Goal: Use online tool/utility: Utilize a website feature to perform a specific function

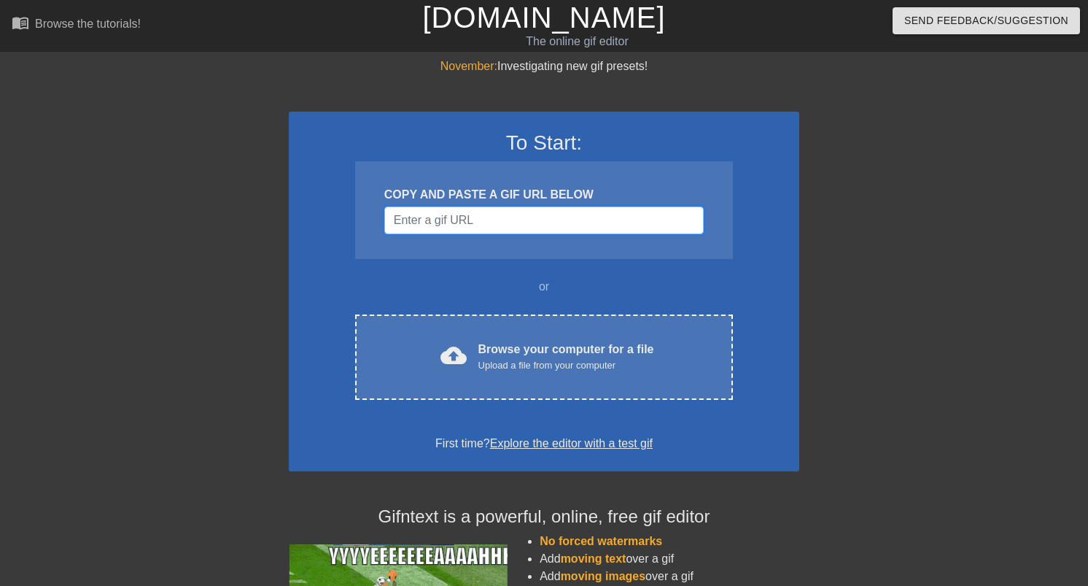
click at [470, 230] on input "Username" at bounding box center [543, 220] width 319 height 28
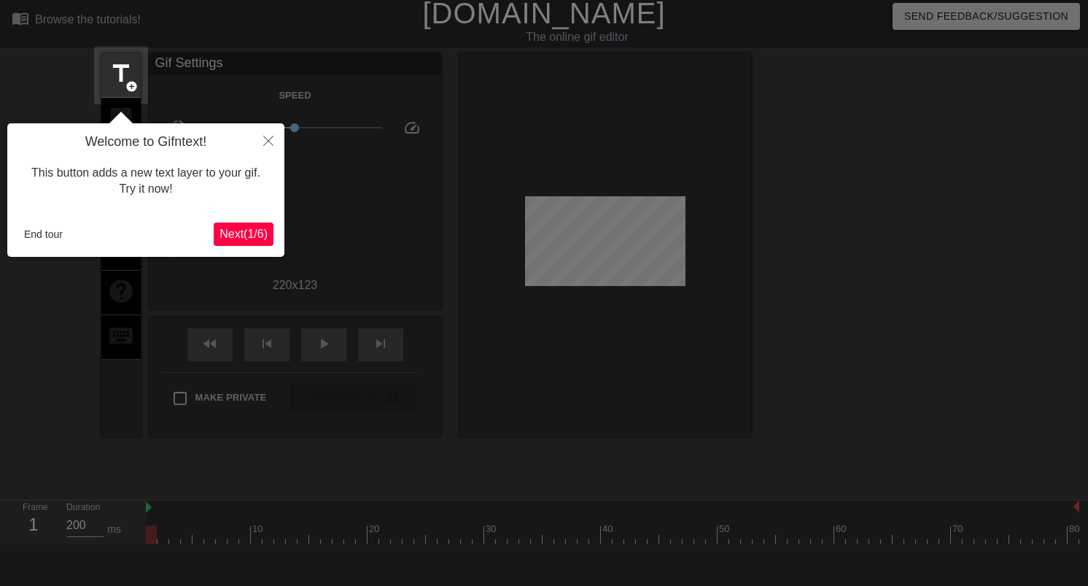
scroll to position [36, 0]
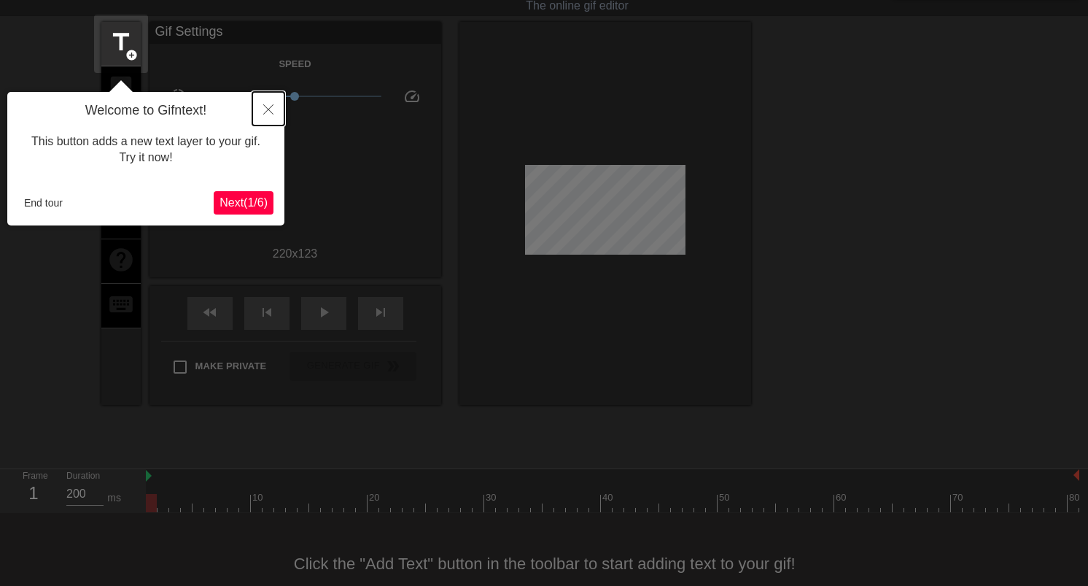
click at [271, 108] on icon "Close" at bounding box center [268, 109] width 10 height 10
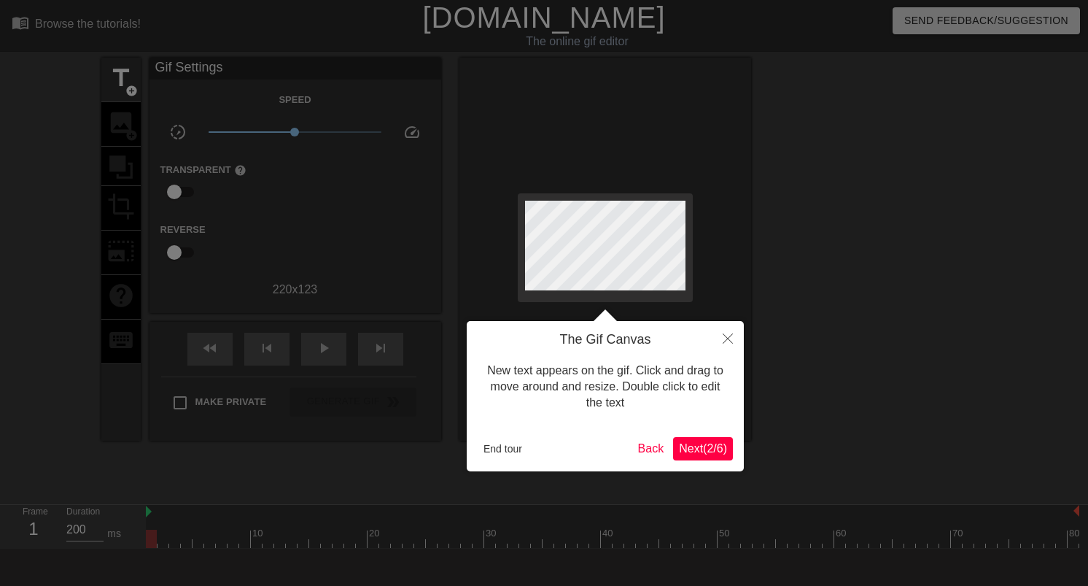
click at [711, 448] on span "Next ( 2 / 6 )" at bounding box center [703, 448] width 48 height 12
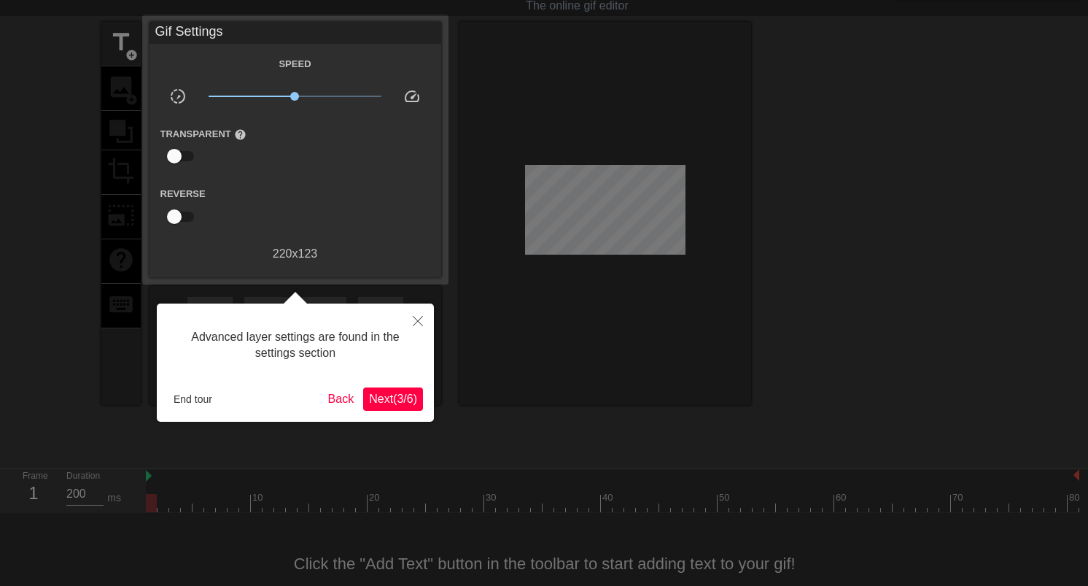
click at [384, 396] on span "Next ( 3 / 6 )" at bounding box center [393, 398] width 48 height 12
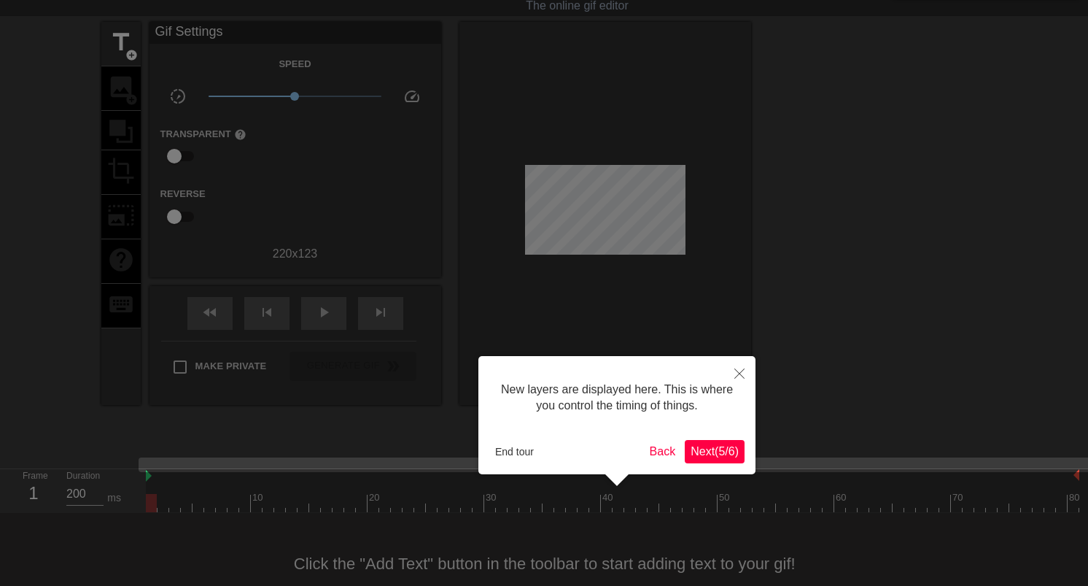
click at [733, 462] on button "Next ( 5 / 6 )" at bounding box center [715, 451] width 60 height 23
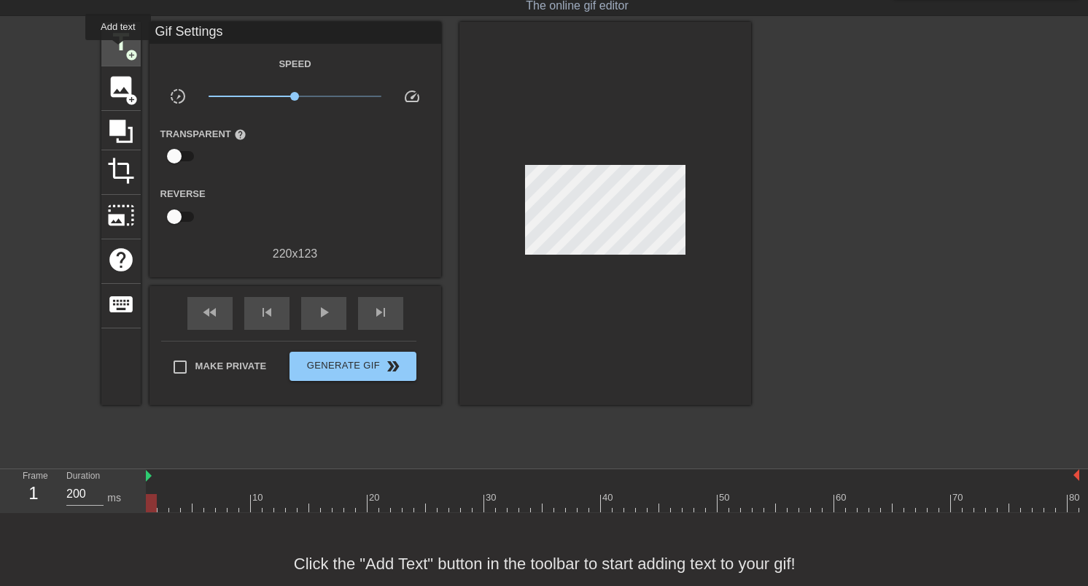
click at [119, 50] on span "title" at bounding box center [121, 42] width 28 height 28
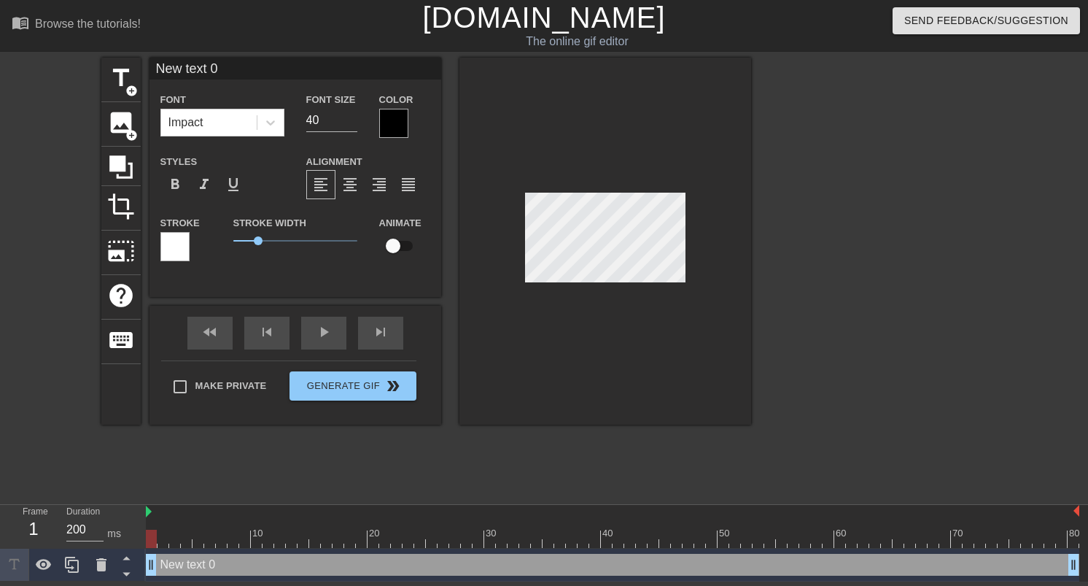
scroll to position [0, 1]
type input "X"
type textarea "X"
type input "XB"
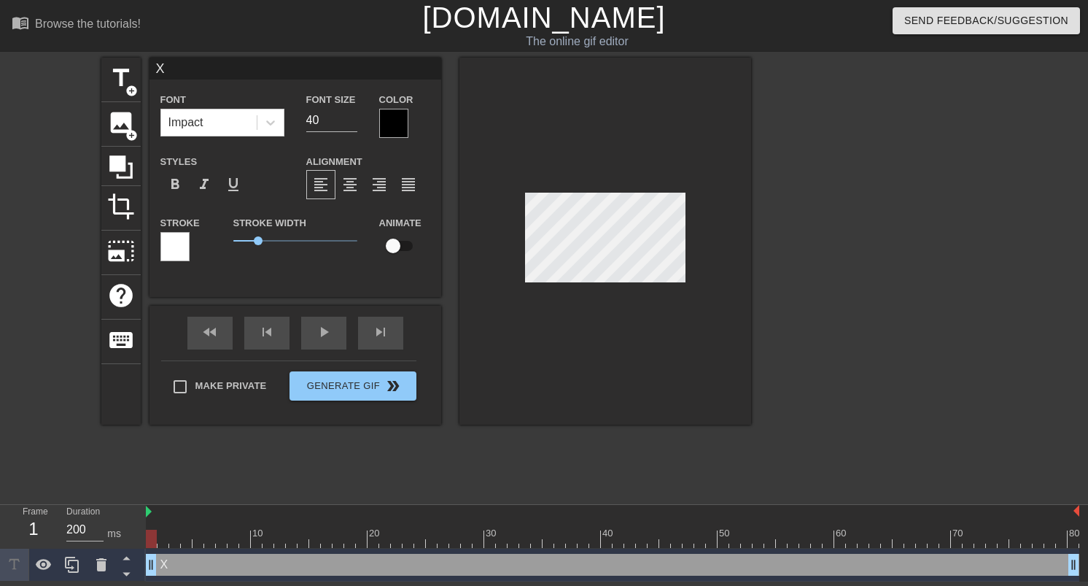
type textarea "XB"
type input "XBS"
type textarea "XBS"
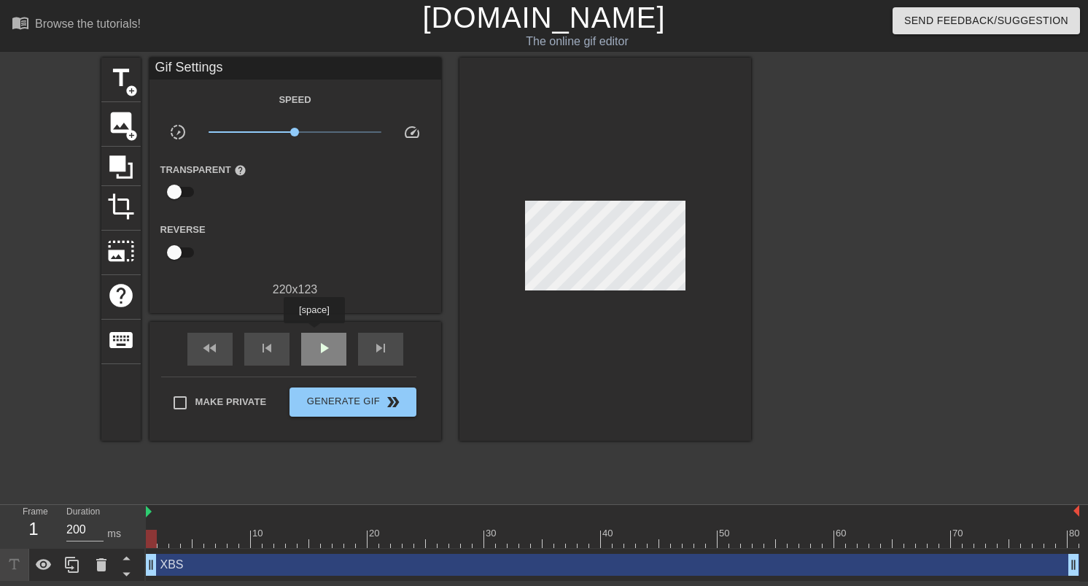
click at [316, 333] on div "play_arrow" at bounding box center [323, 349] width 45 height 33
click at [323, 353] on span "pause" at bounding box center [324, 348] width 18 height 18
click at [323, 341] on div "play_arrow" at bounding box center [323, 349] width 45 height 33
click at [192, 539] on div at bounding box center [613, 539] width 934 height 18
click at [317, 351] on span "play_arrow" at bounding box center [324, 348] width 18 height 18
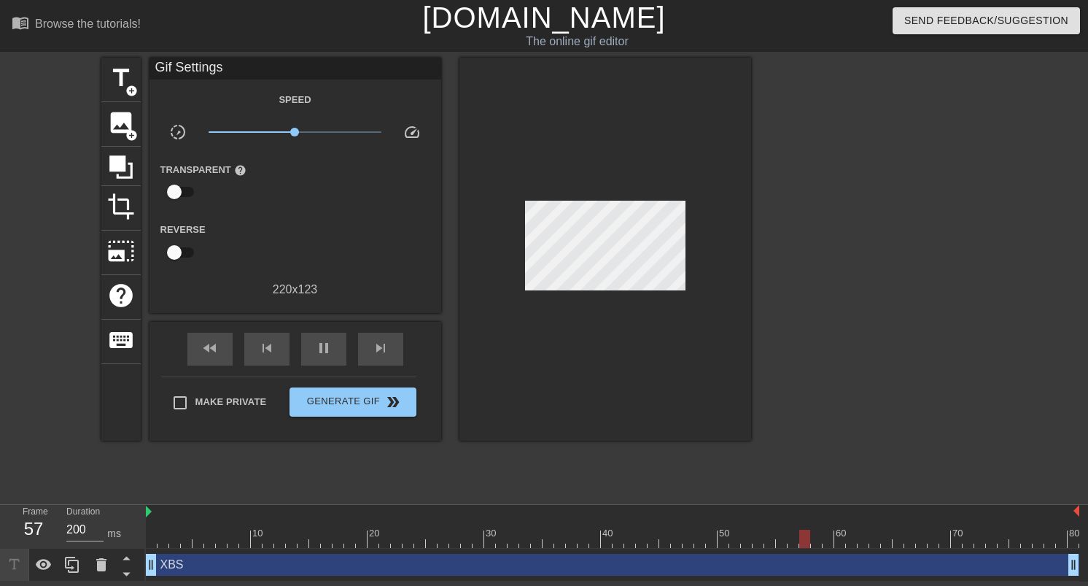
click at [309, 203] on div "Transparent help" at bounding box center [296, 183] width 292 height 46
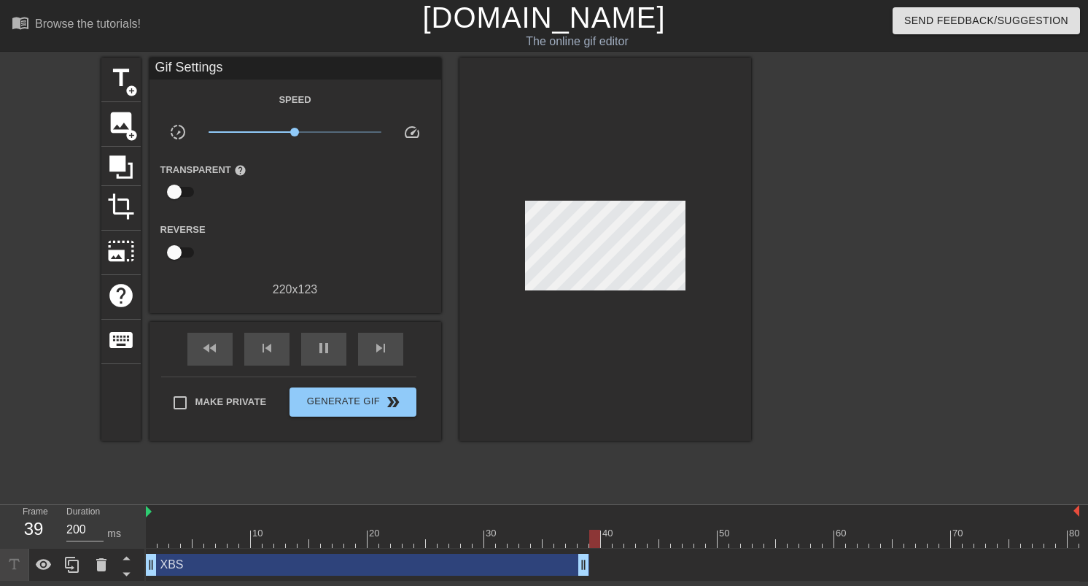
drag, startPoint x: 1076, startPoint y: 564, endPoint x: 584, endPoint y: 549, distance: 492.6
click at [584, 549] on div "XBS drag_handle drag_handle" at bounding box center [613, 564] width 934 height 33
click at [426, 556] on div "XBS drag_handle drag_handle" at bounding box center [367, 565] width 443 height 22
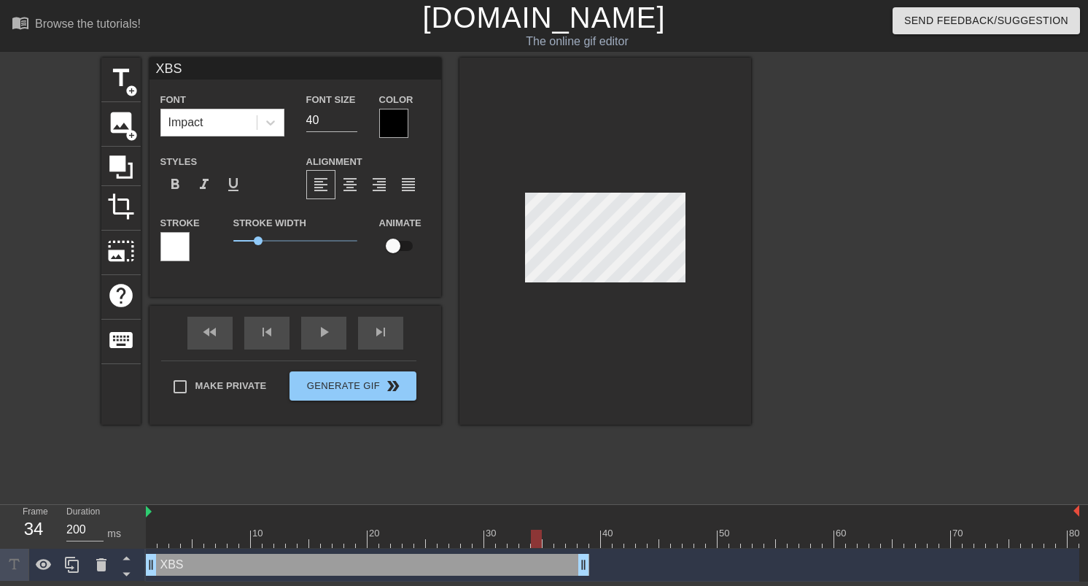
drag, startPoint x: 875, startPoint y: 538, endPoint x: 541, endPoint y: 530, distance: 334.2
click at [541, 530] on div at bounding box center [536, 539] width 11 height 18
click at [650, 487] on div "title add_circle image add_circle crop photo_size_select_large help keyboard XB…" at bounding box center [426, 277] width 650 height 438
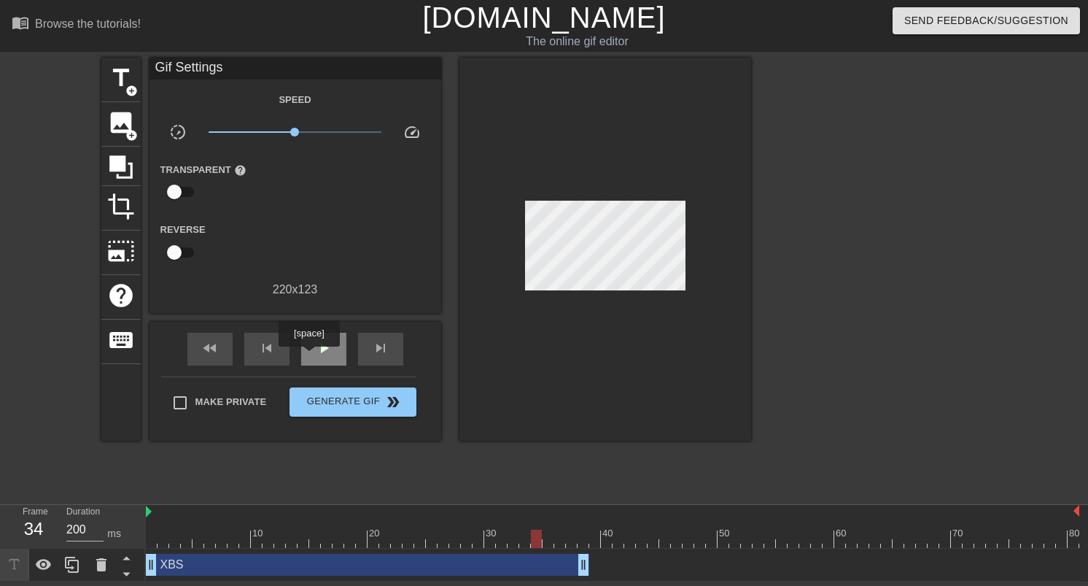
click at [312, 354] on div "play_arrow" at bounding box center [323, 349] width 45 height 33
click at [398, 406] on span "double_arrow" at bounding box center [393, 402] width 18 height 18
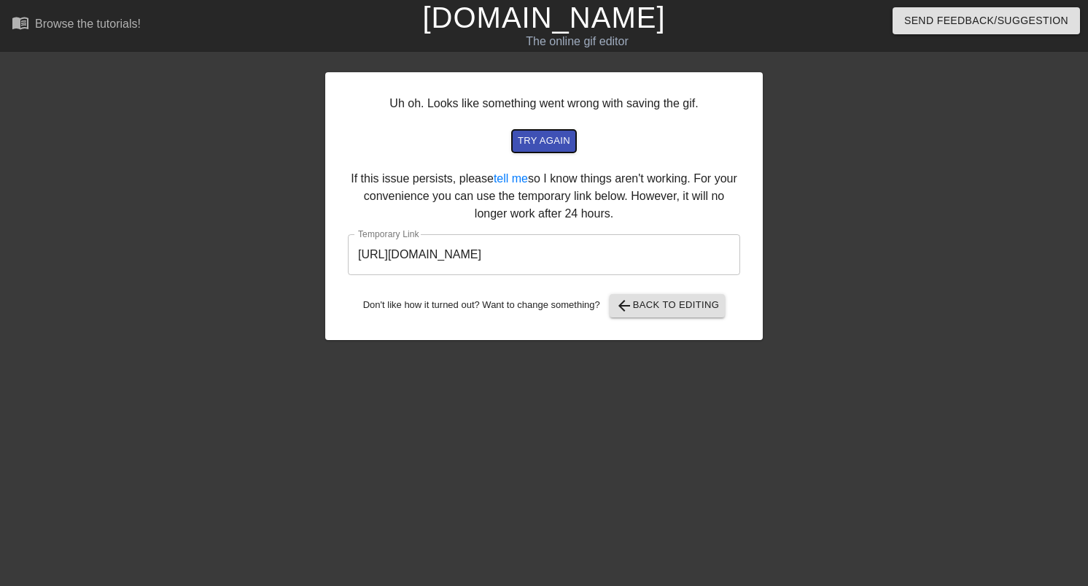
click at [559, 144] on span "try again" at bounding box center [544, 141] width 53 height 17
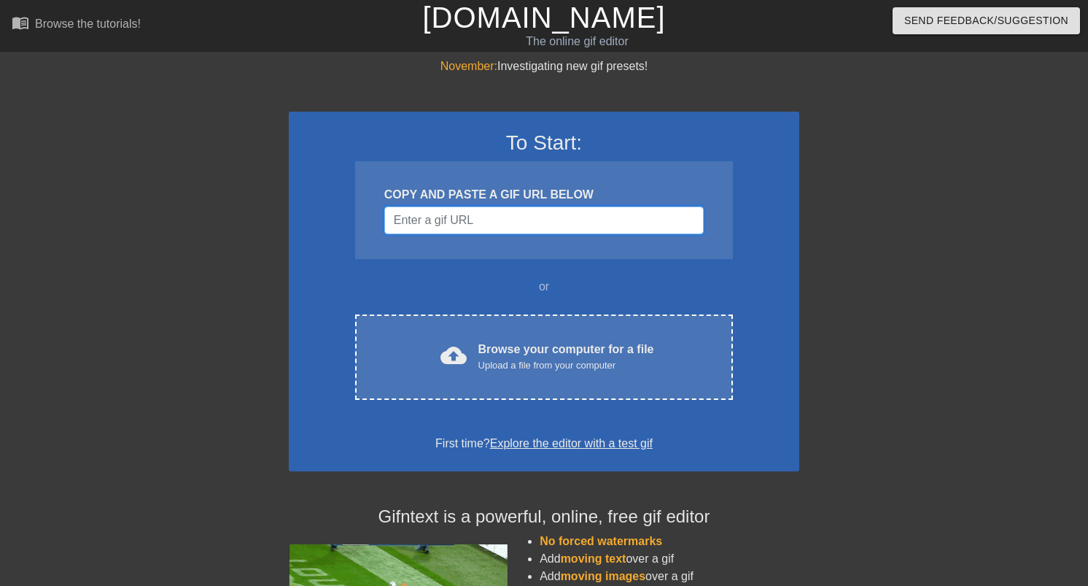
click at [498, 228] on input "Username" at bounding box center [543, 220] width 319 height 28
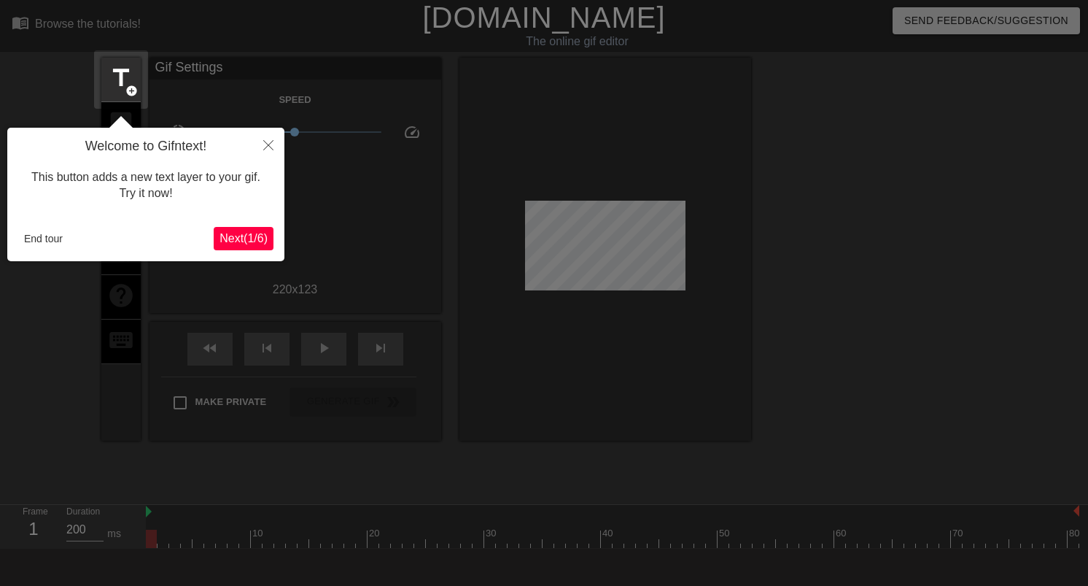
scroll to position [36, 0]
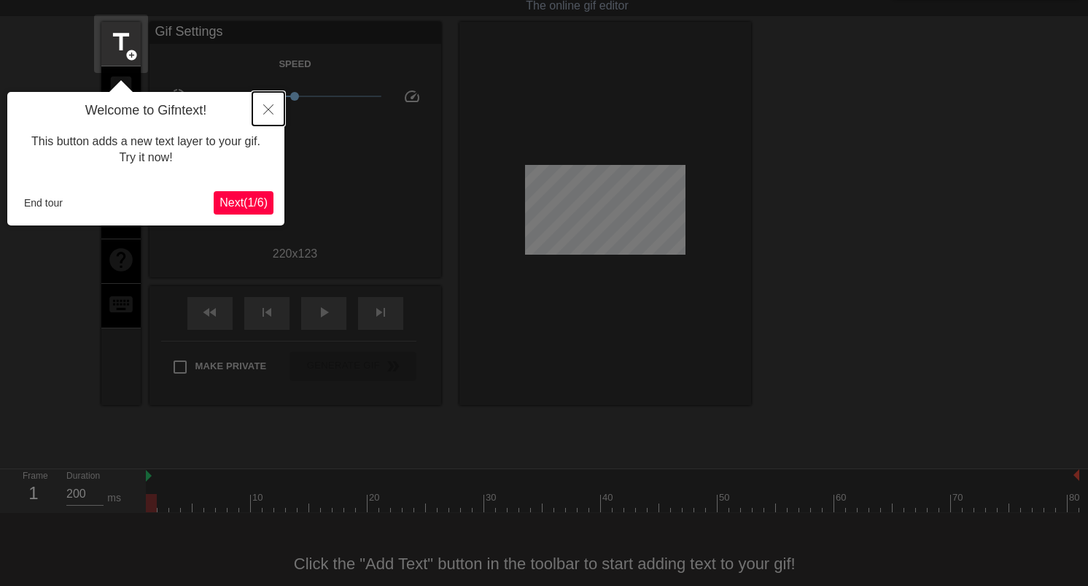
click at [267, 104] on icon "Close" at bounding box center [268, 109] width 10 height 10
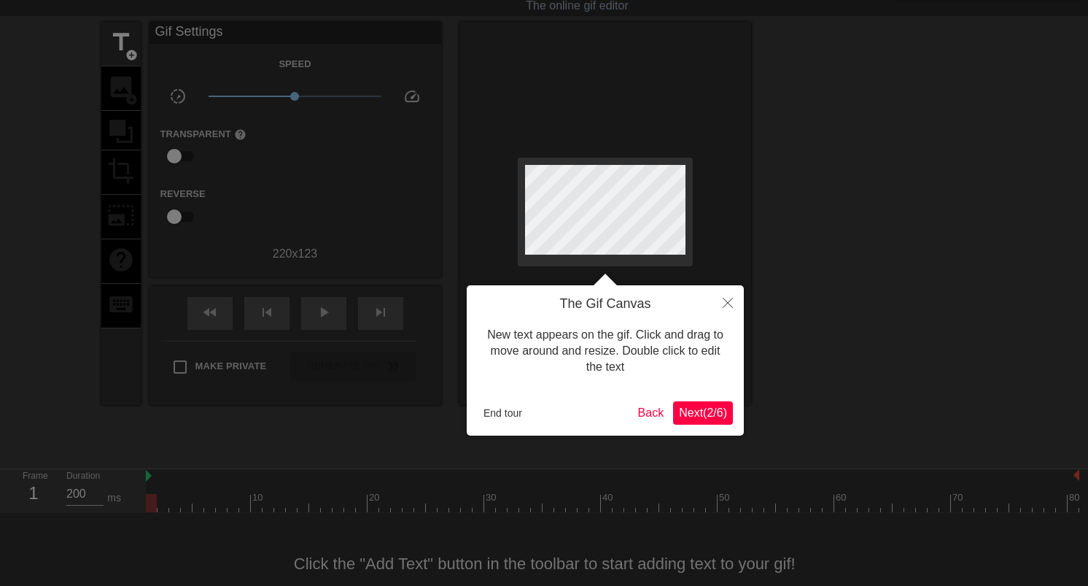
scroll to position [0, 0]
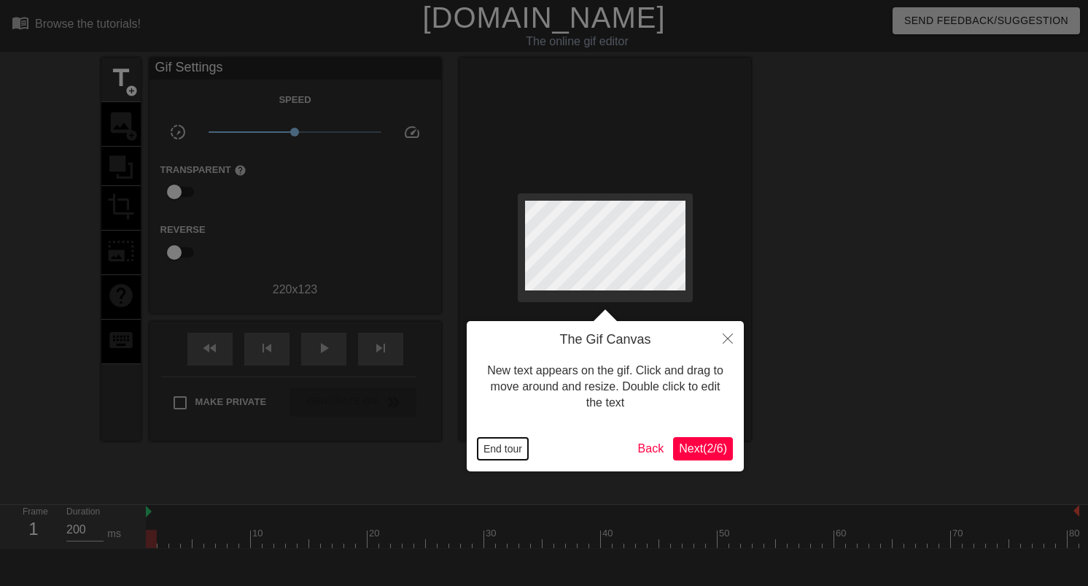
click at [508, 449] on button "End tour" at bounding box center [503, 449] width 50 height 22
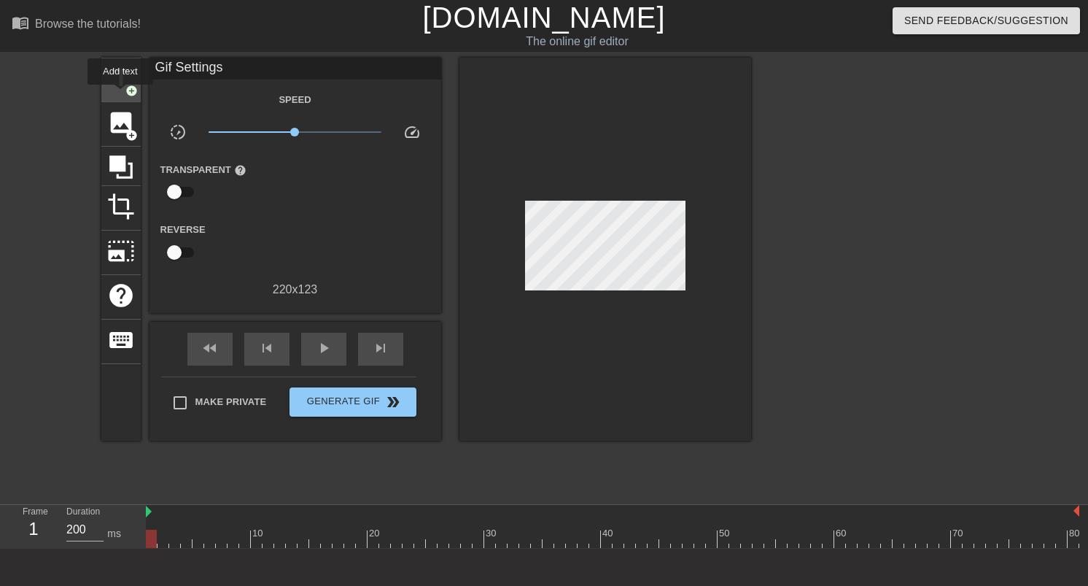
click at [120, 93] on div "title add_circle" at bounding box center [120, 80] width 39 height 44
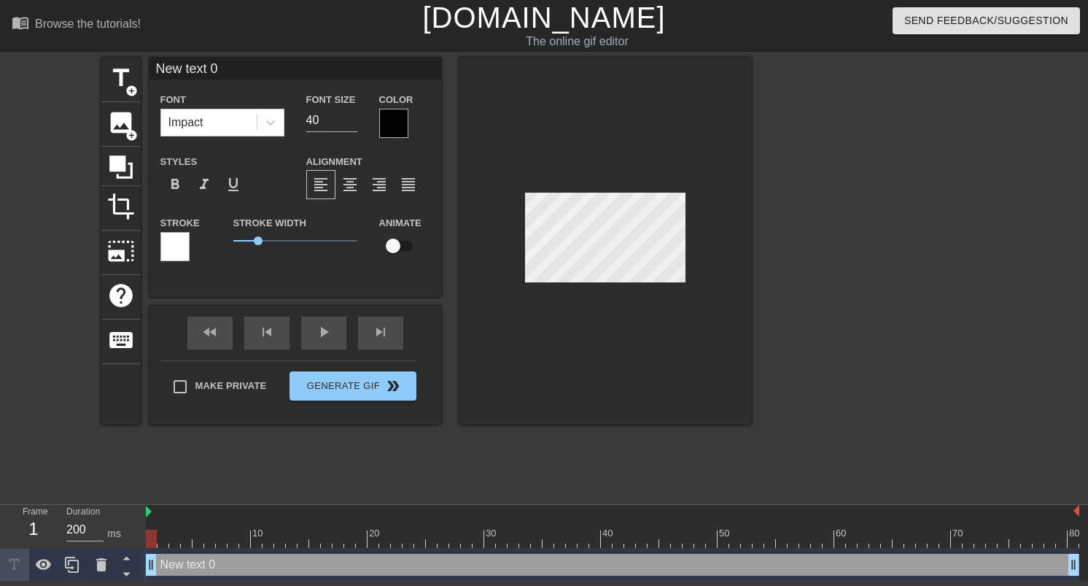
scroll to position [0, 1]
type input "X"
type textarea "X"
type input "XB"
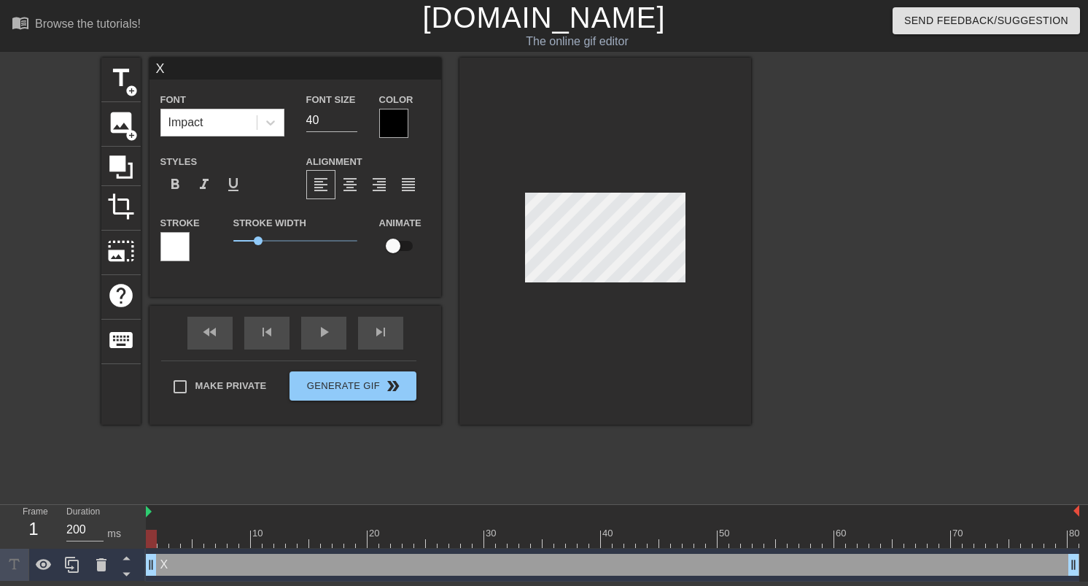
type textarea "XB"
type input "XBS"
type textarea "XBS"
click at [325, 328] on div "fast_rewind skip_previous play_arrow skip_next" at bounding box center [296, 333] width 238 height 55
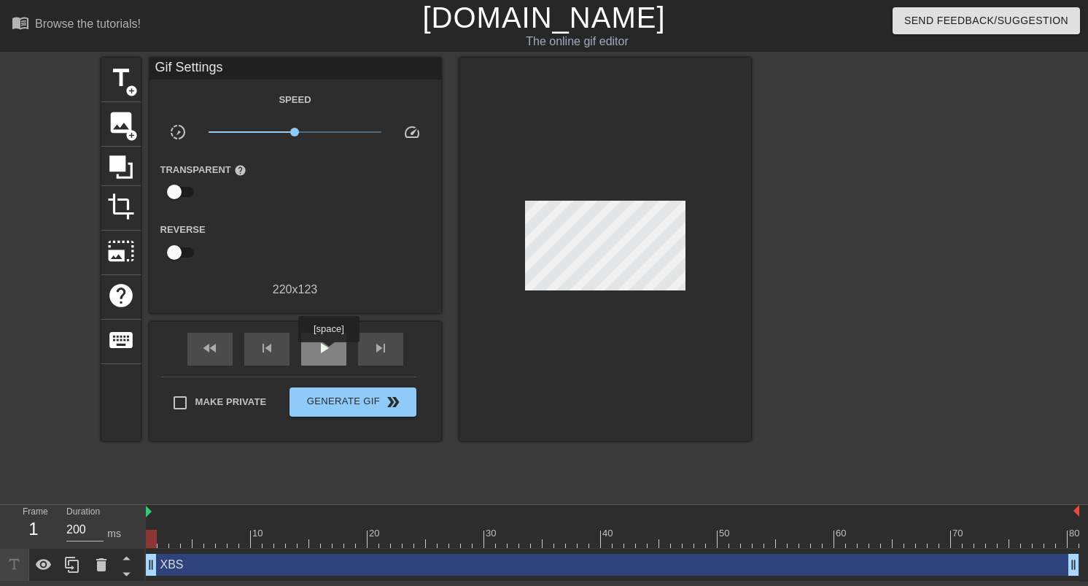
click at [330, 352] on span "play_arrow" at bounding box center [324, 348] width 18 height 18
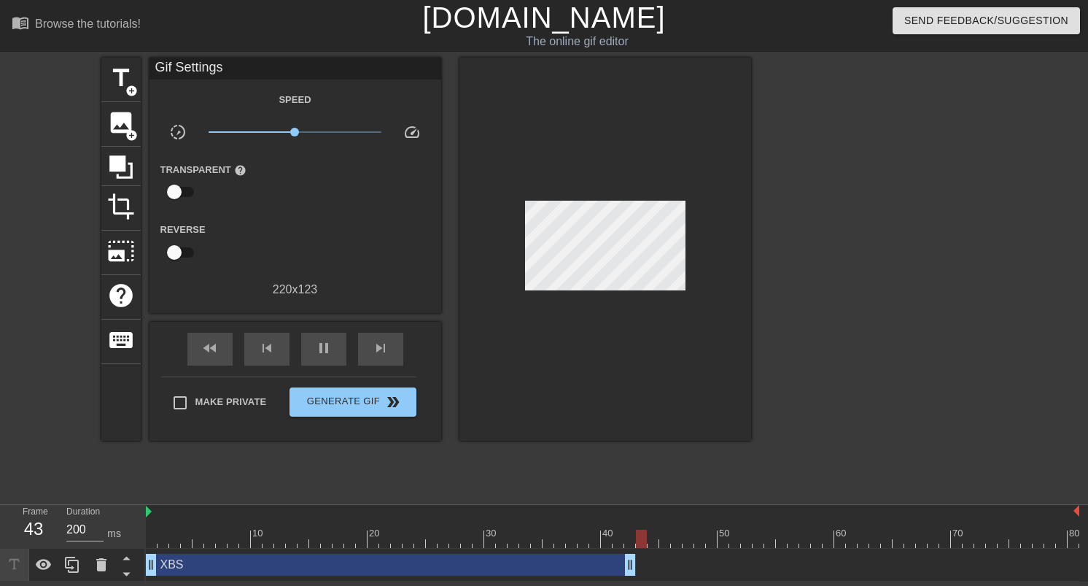
drag, startPoint x: 1074, startPoint y: 562, endPoint x: 634, endPoint y: 567, distance: 440.6
click at [130, 212] on span "crop" at bounding box center [121, 207] width 28 height 28
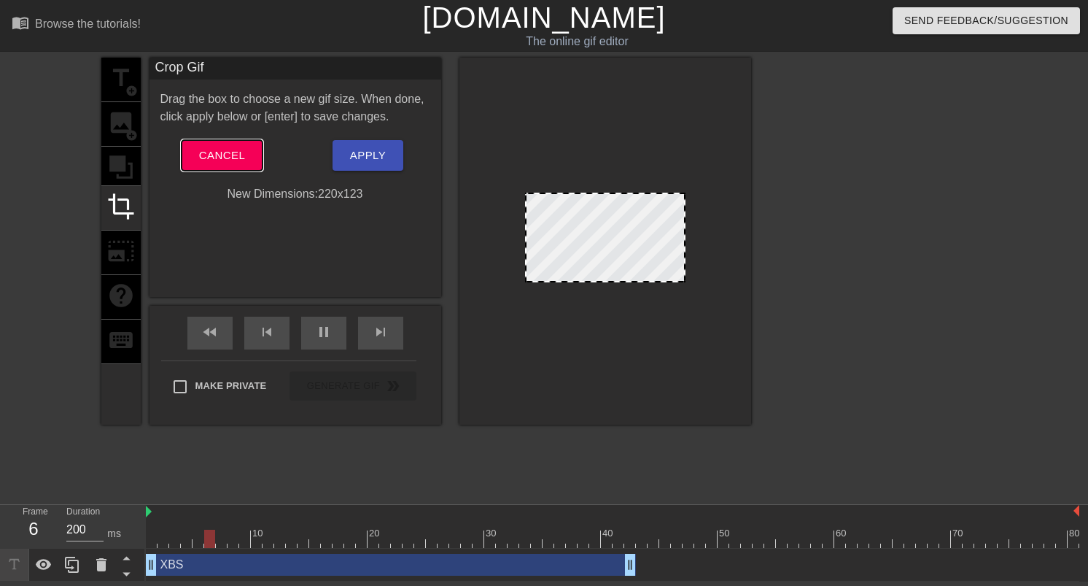
click at [233, 150] on span "Cancel" at bounding box center [222, 155] width 46 height 19
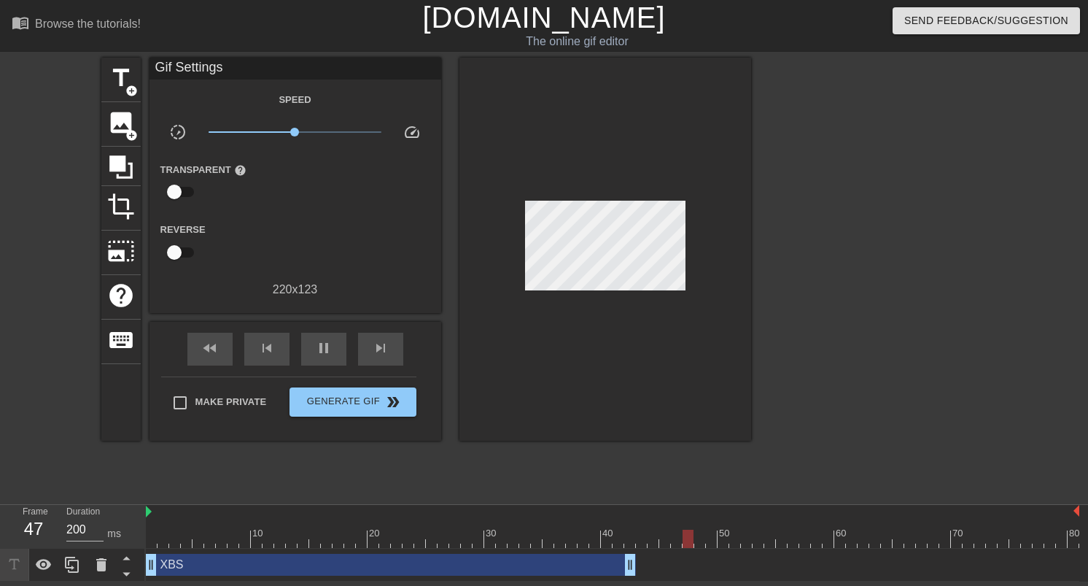
click at [702, 559] on div "XBS drag_handle drag_handle" at bounding box center [613, 565] width 934 height 22
drag, startPoint x: 744, startPoint y: 543, endPoint x: 681, endPoint y: 540, distance: 62.8
click at [681, 540] on div at bounding box center [613, 539] width 934 height 18
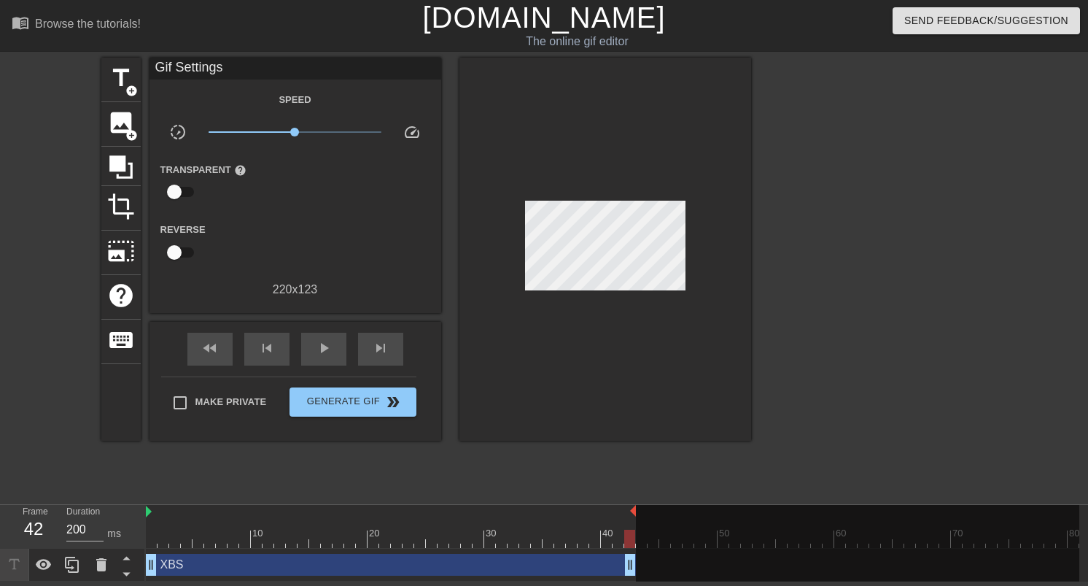
drag, startPoint x: 1076, startPoint y: 511, endPoint x: 635, endPoint y: 507, distance: 441.3
click at [360, 403] on span "Generate Gif double_arrow" at bounding box center [352, 402] width 115 height 18
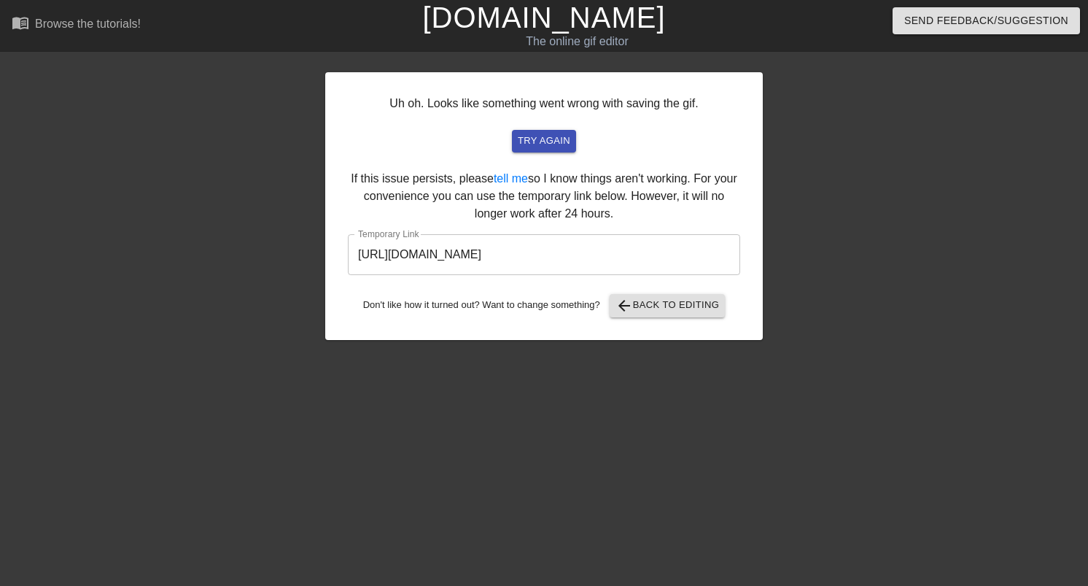
scroll to position [0, 1]
click at [512, 253] on input "[URL][DOMAIN_NAME]" at bounding box center [542, 254] width 392 height 41
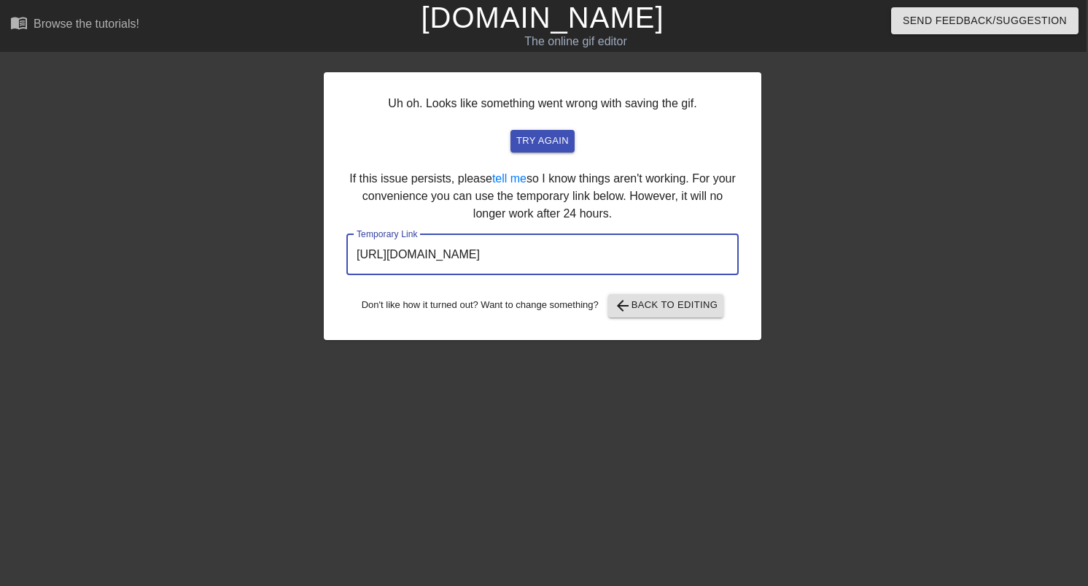
click at [512, 253] on input "[URL][DOMAIN_NAME]" at bounding box center [542, 254] width 392 height 41
